Goal: Information Seeking & Learning: Find specific fact

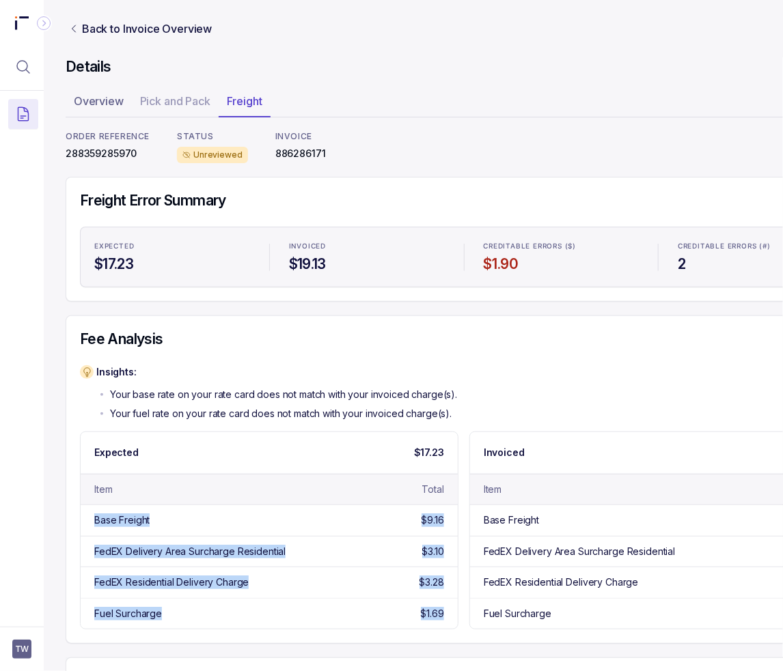
scroll to position [0, 22]
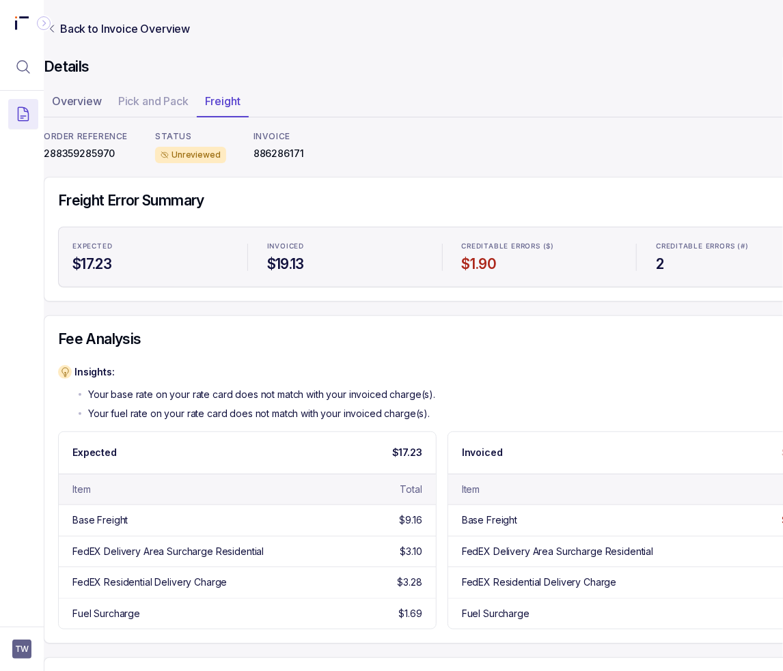
click at [489, 368] on div "Insights: Your base rate on your rate card does not match with your invoiced ch…" at bounding box center [442, 392] width 768 height 55
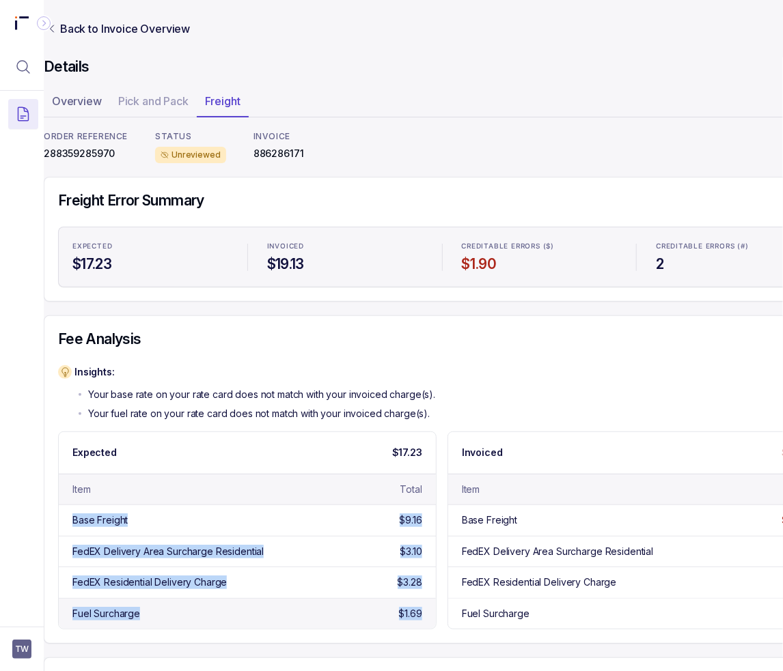
drag, startPoint x: 68, startPoint y: 515, endPoint x: 434, endPoint y: 609, distance: 377.9
click at [434, 609] on div "Base Freight $9.16 FedEX Delivery Area Surcharge Residential $3.10 FedEX Reside…" at bounding box center [247, 567] width 377 height 124
copy div "Base Freight $9.16 FedEX Delivery Area Surcharge Residential $3.10 FedEX Reside…"
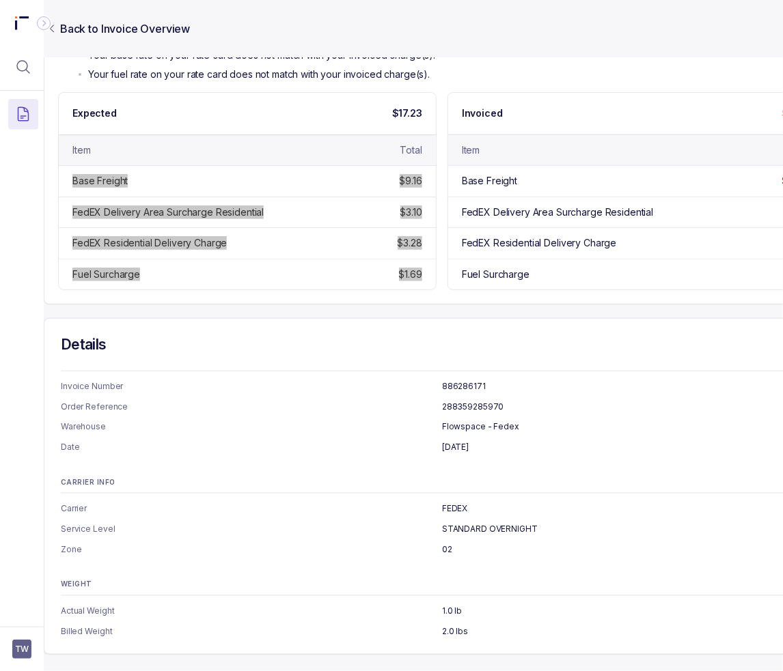
scroll to position [347, 22]
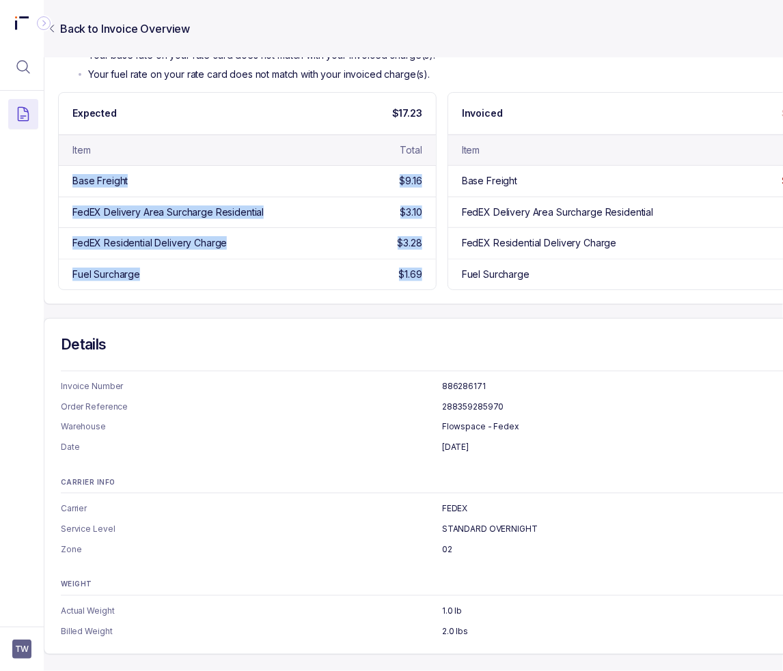
click at [436, 301] on div "Freight Error Summary Expected $17.23 Invoiced $19.13 Creditable Errors ($) $1.…" at bounding box center [442, 246] width 796 height 818
click at [432, 301] on div "Freight Error Summary Expected $17.23 Invoiced $19.13 Creditable Errors ($) $1.…" at bounding box center [442, 246] width 796 height 818
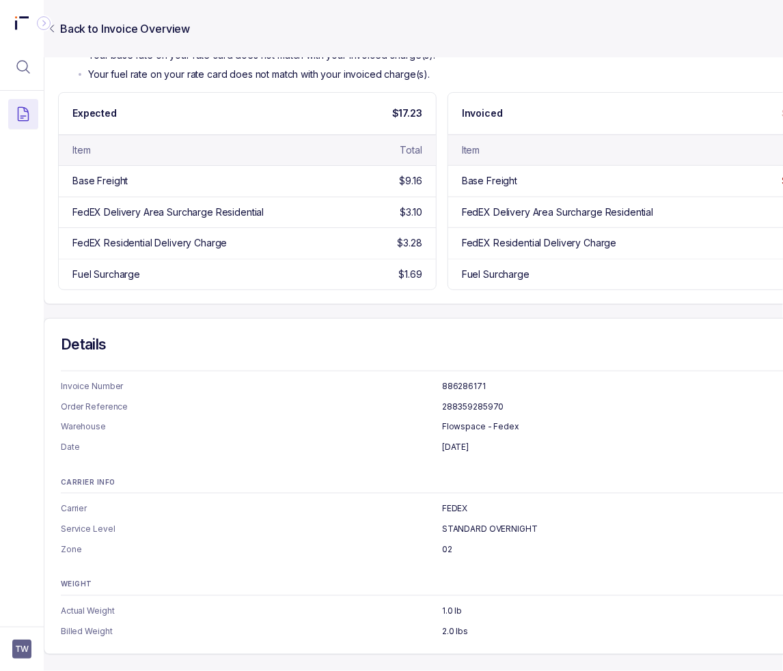
click at [431, 301] on div "Freight Error Summary Expected $17.23 Invoiced $19.13 Creditable Errors ($) $1.…" at bounding box center [442, 246] width 796 height 818
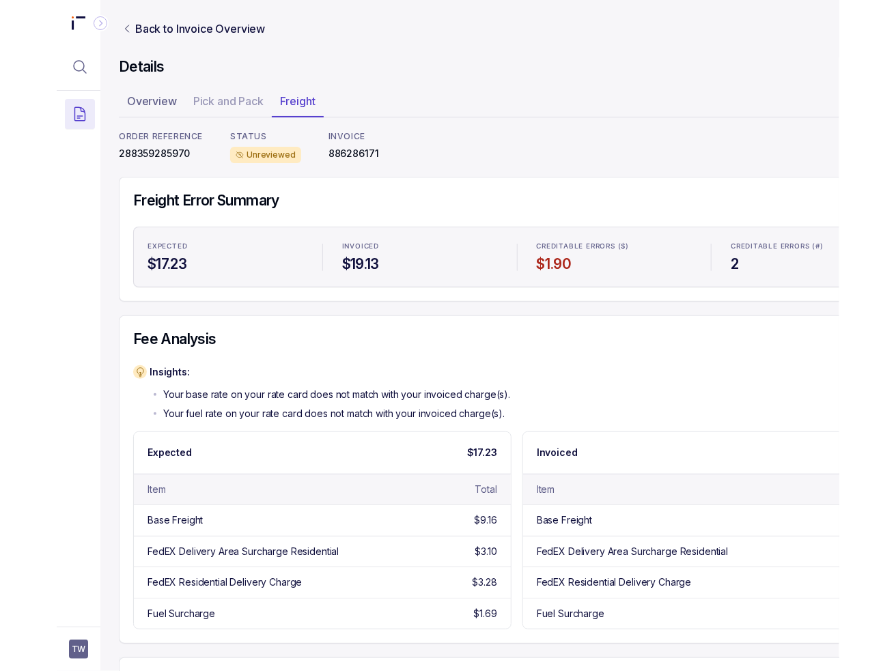
scroll to position [0, 0]
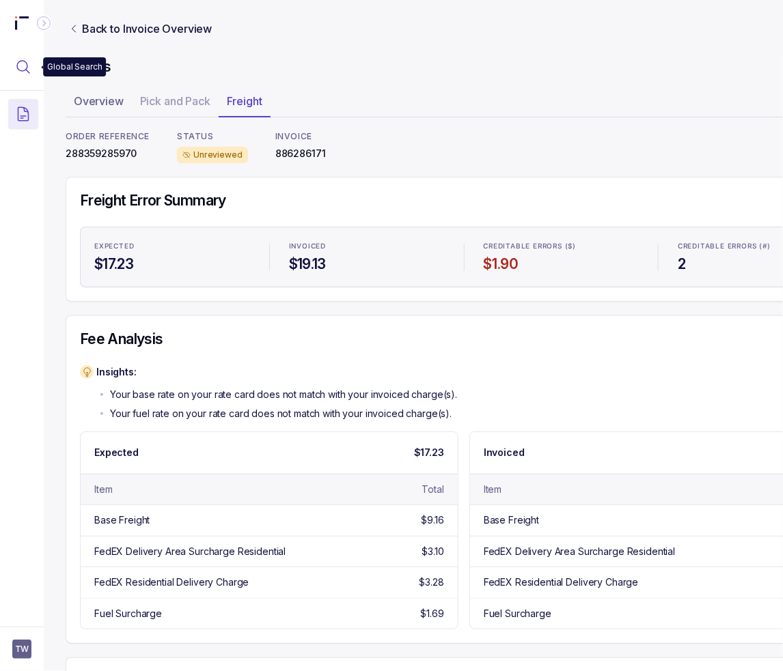
click at [27, 65] on icon "Menu Icon Button MagnifyingGlassIcon" at bounding box center [23, 67] width 16 height 16
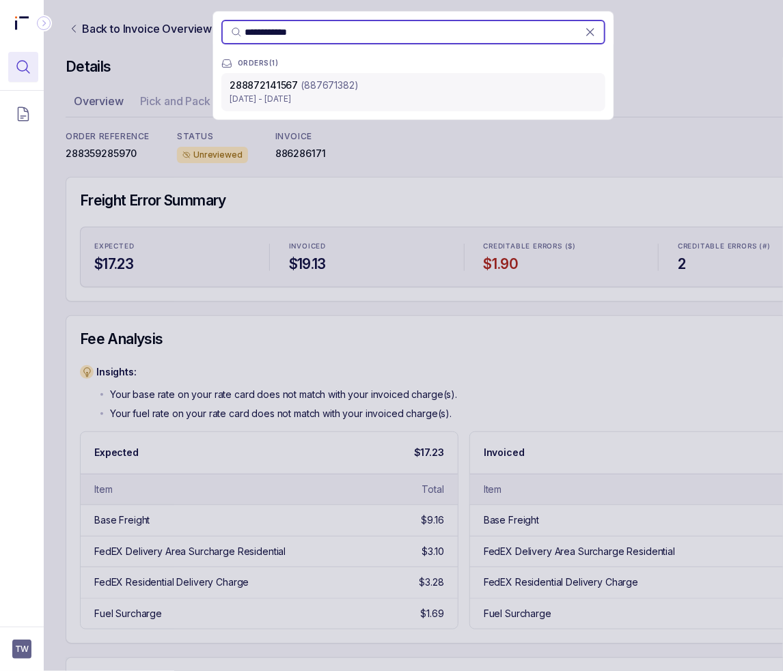
type input "**********"
click at [327, 83] on p "(887671382)" at bounding box center [329, 86] width 57 height 14
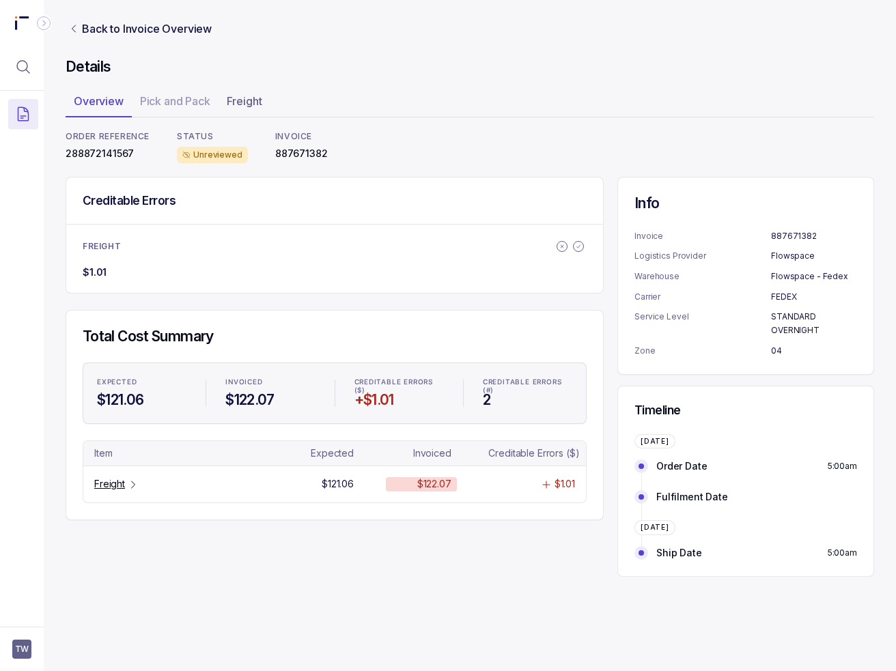
click at [372, 105] on ul "Overview Pick and Pack Freight" at bounding box center [470, 103] width 809 height 27
click at [111, 486] on p "Freight" at bounding box center [109, 484] width 31 height 14
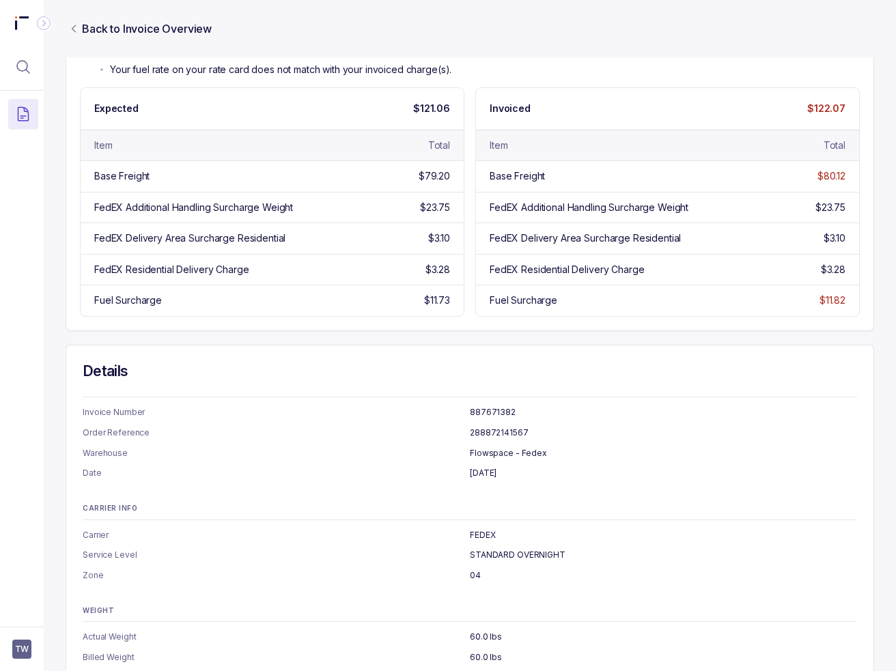
scroll to position [367, 0]
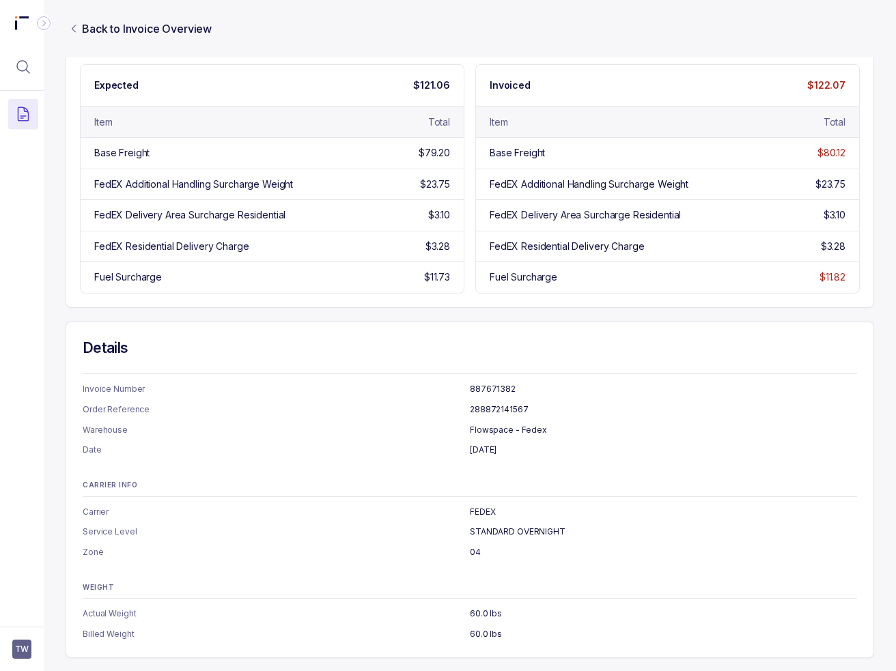
click at [782, 306] on div "Freight Error Summary Expected $121.06 Invoiced $122.07 Creditable Errors ($) $…" at bounding box center [470, 233] width 809 height 849
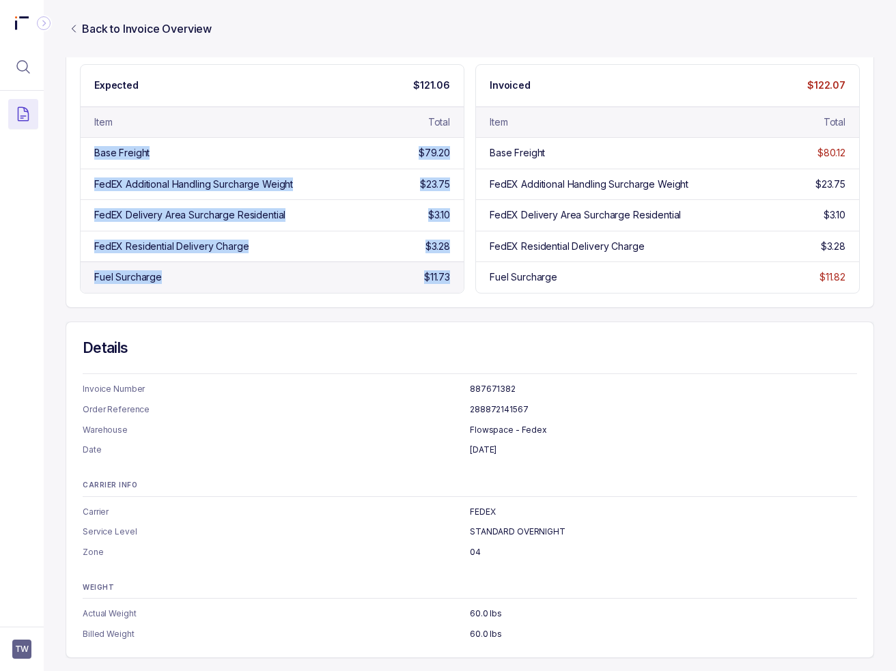
drag, startPoint x: 94, startPoint y: 152, endPoint x: 448, endPoint y: 279, distance: 376.4
click at [448, 279] on div "Base Freight $79.20 FedEX Additional Handling Surcharge Weight $23.75 FedEX Del…" at bounding box center [272, 214] width 383 height 155
copy div "Base Freight $79.20 FedEX Additional Handling Surcharge Weight $23.75 FedEX Del…"
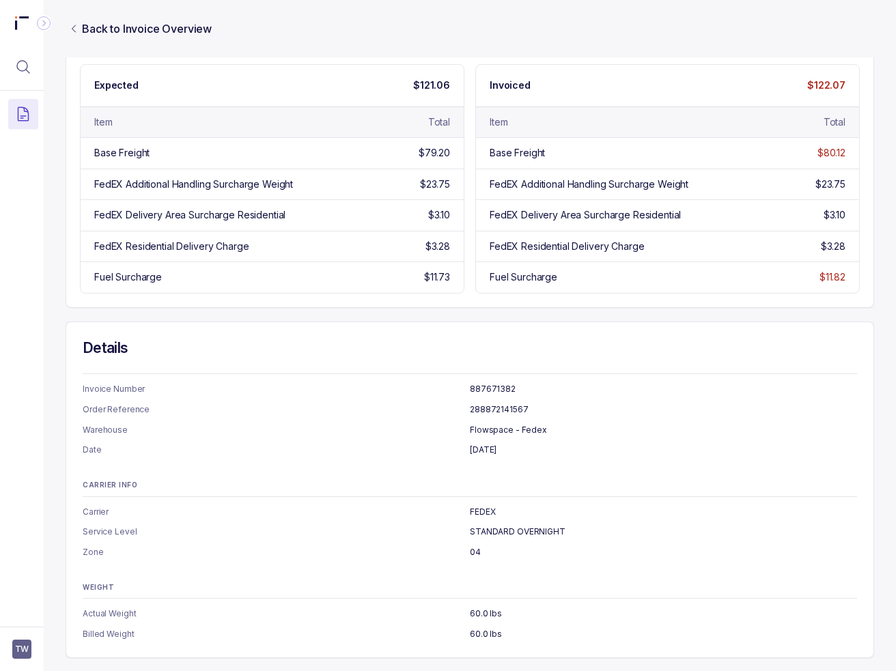
click at [459, 312] on div "Freight Error Summary Expected $121.06 Invoiced $122.07 Creditable Errors ($) $…" at bounding box center [470, 233] width 809 height 849
drag, startPoint x: 880, startPoint y: 316, endPoint x: 890, endPoint y: 315, distance: 10.3
click at [782, 316] on div "Back to Invoice Overview Details Overview Pick and Pack Freight ORDER REFERENCE…" at bounding box center [470, 335] width 852 height 671
click at [36, 655] on aside "TW" at bounding box center [22, 649] width 44 height 44
click at [18, 641] on span "TW" at bounding box center [21, 649] width 19 height 19
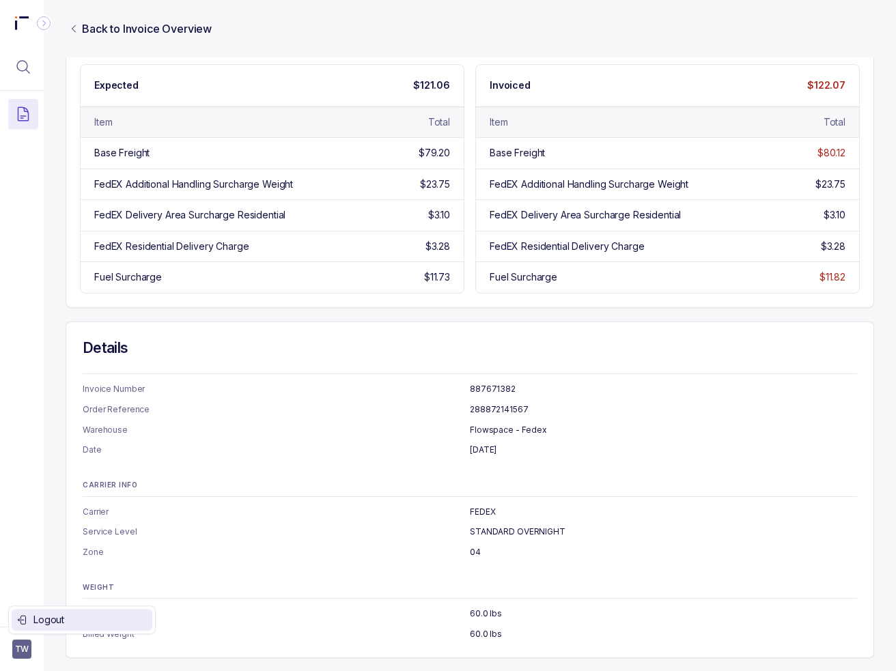
click at [26, 619] on icon at bounding box center [22, 620] width 11 height 11
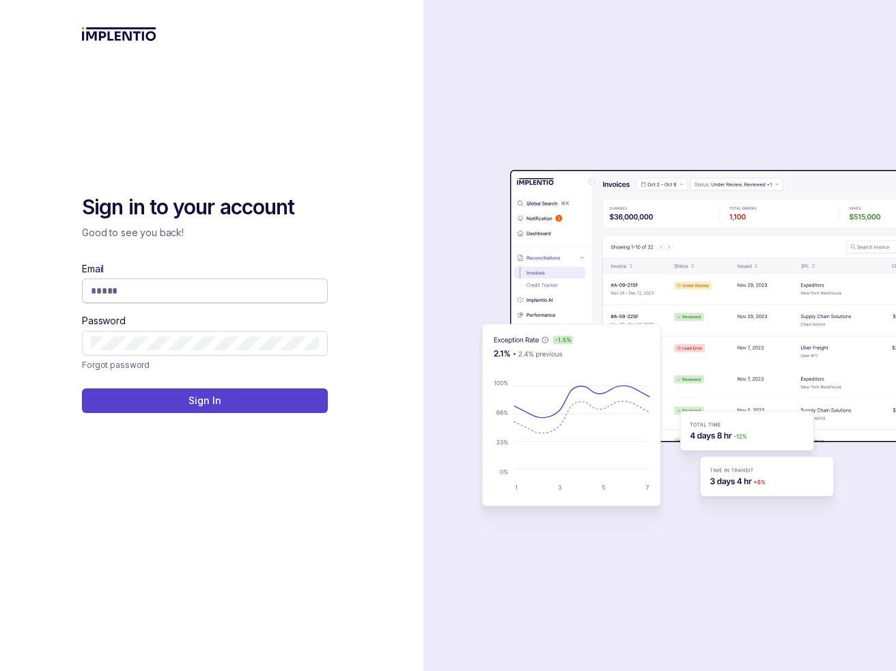
click at [240, 282] on span at bounding box center [205, 291] width 246 height 25
click at [239, 288] on input "Email" at bounding box center [205, 291] width 228 height 14
click at [0, 671] on com-1password-button at bounding box center [0, 671] width 0 height 0
type input "**********"
